Goal: Browse casually: Explore the website without a specific task or goal

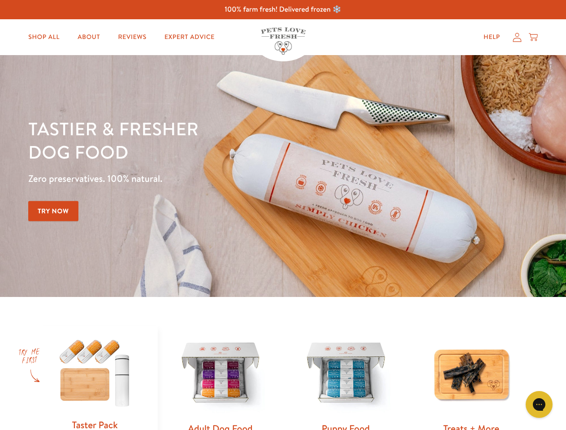
click at [283, 215] on div "Tastier & fresher dog food Zero preservatives. 100% natural. Try Now" at bounding box center [198, 176] width 340 height 118
click at [539, 405] on icon "Gorgias live chat" at bounding box center [539, 404] width 9 height 9
